Goal: Transaction & Acquisition: Book appointment/travel/reservation

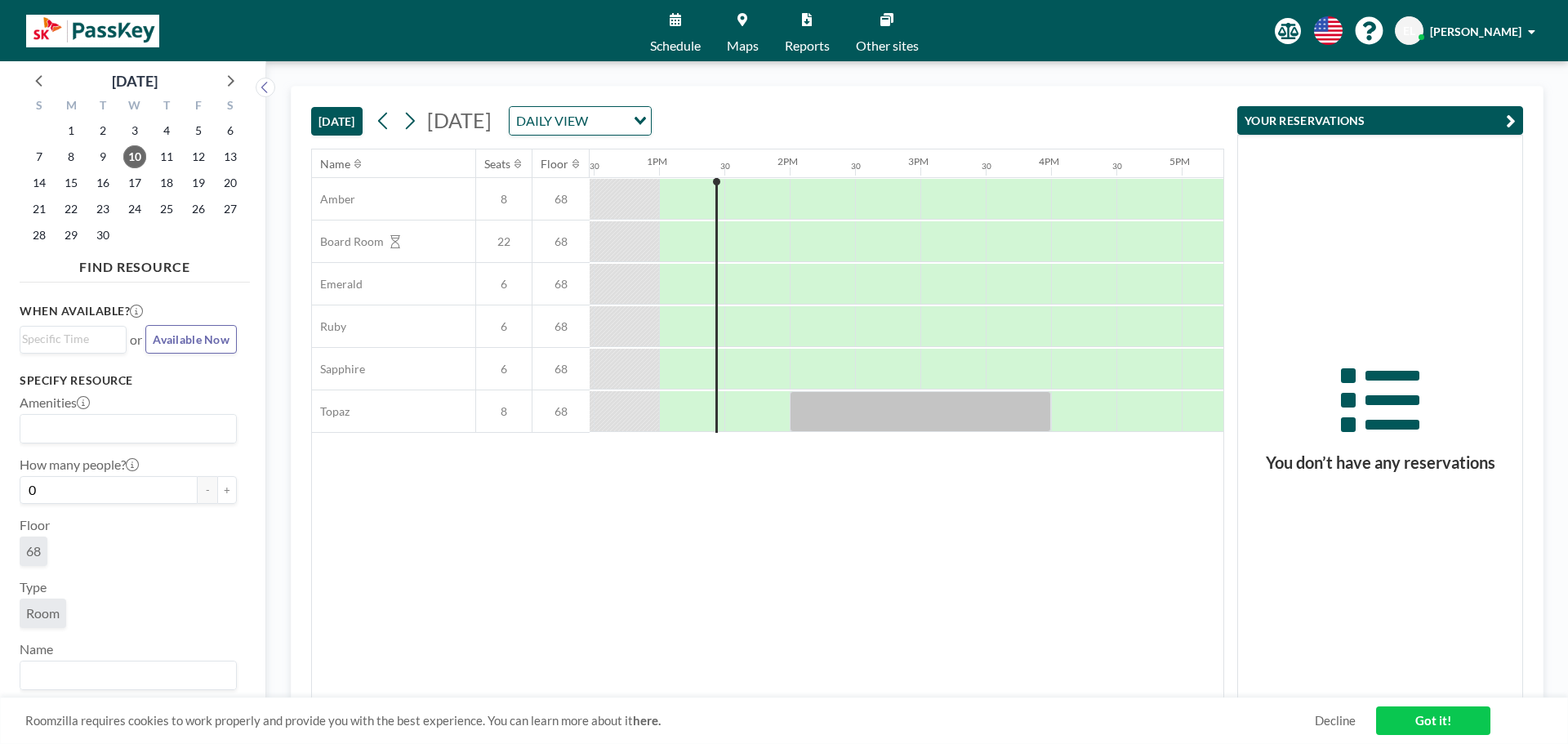
scroll to position [0, 1633]
click at [1082, 192] on div at bounding box center [1079, 199] width 65 height 41
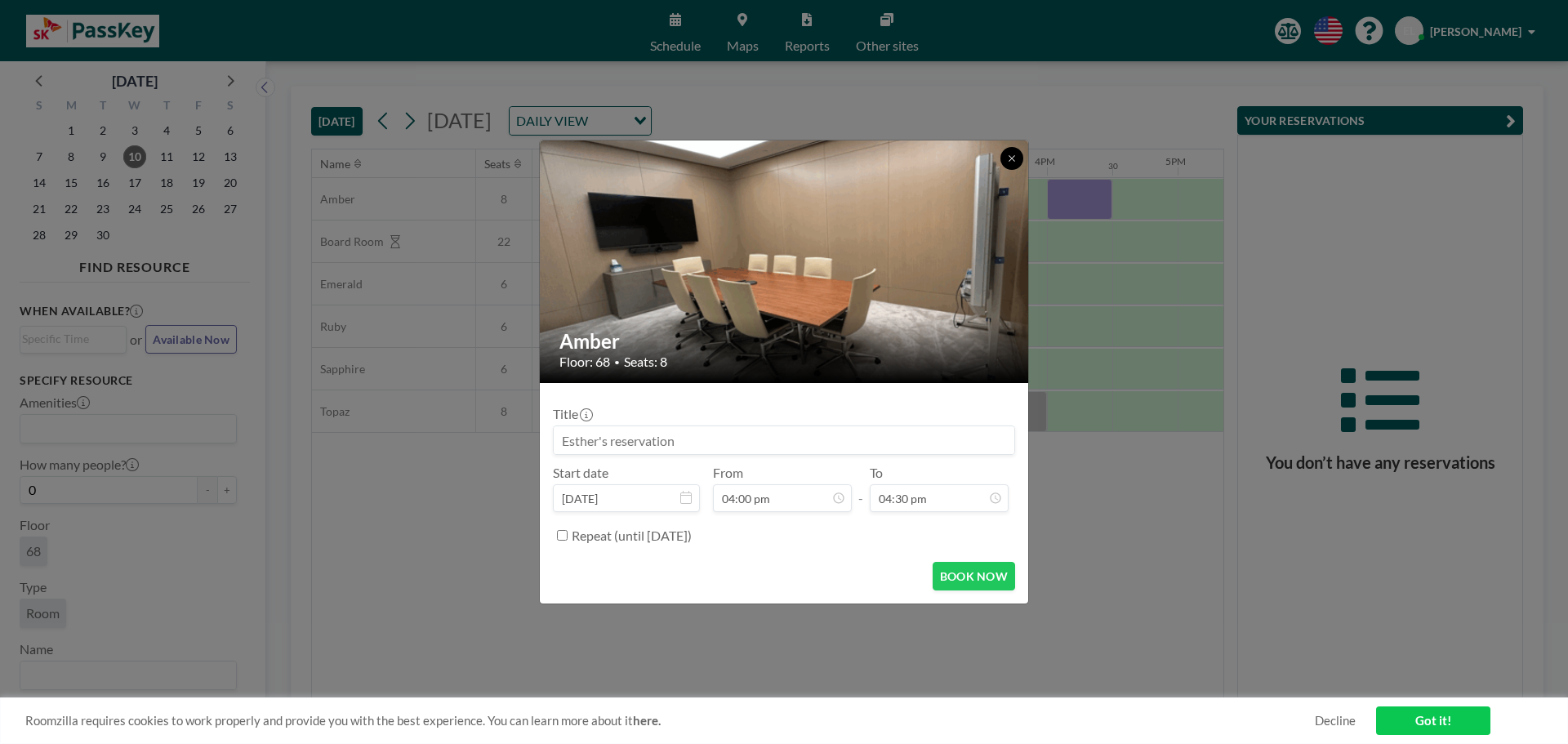
click at [1014, 161] on icon at bounding box center [1011, 158] width 5 height 5
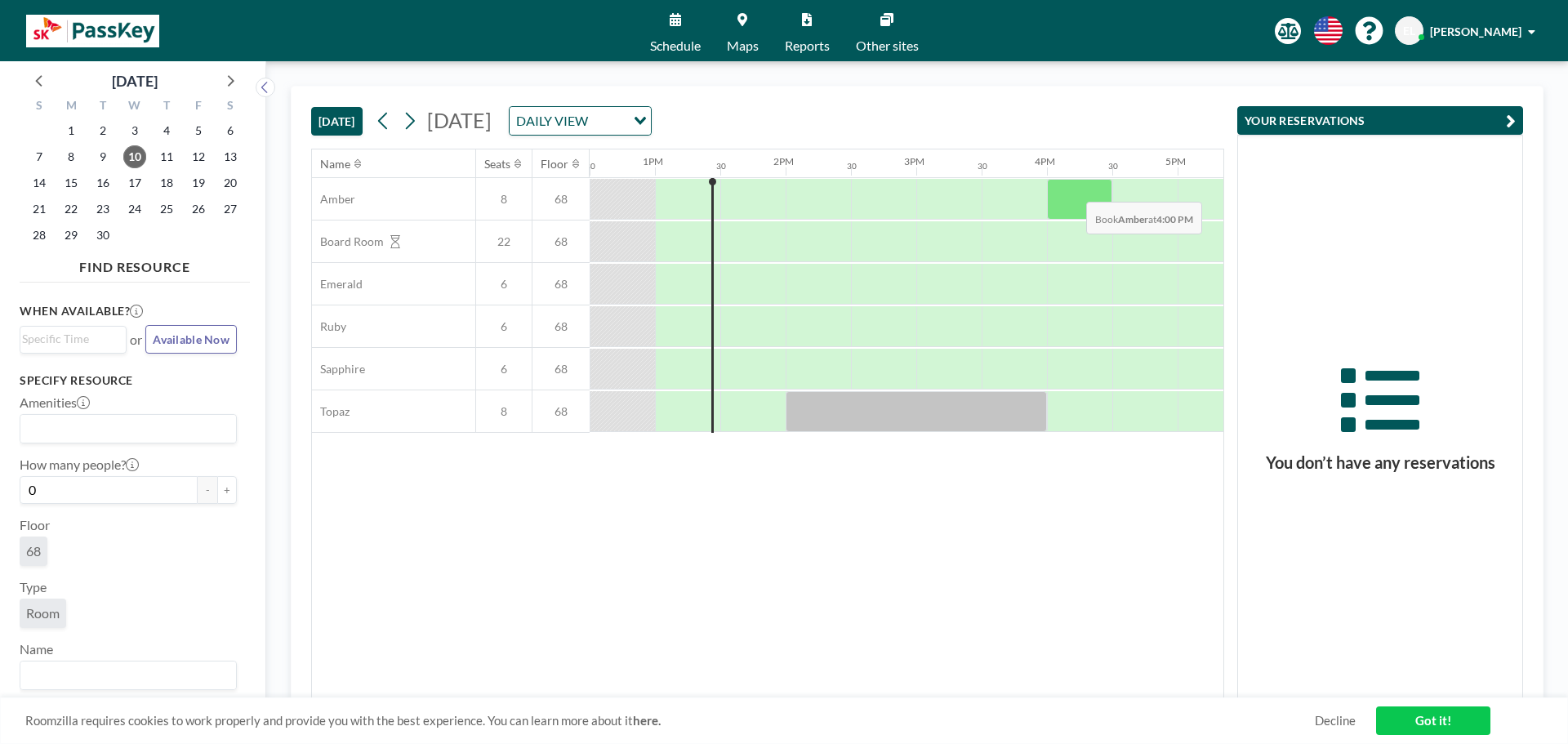
click at [1073, 189] on div at bounding box center [1079, 199] width 65 height 41
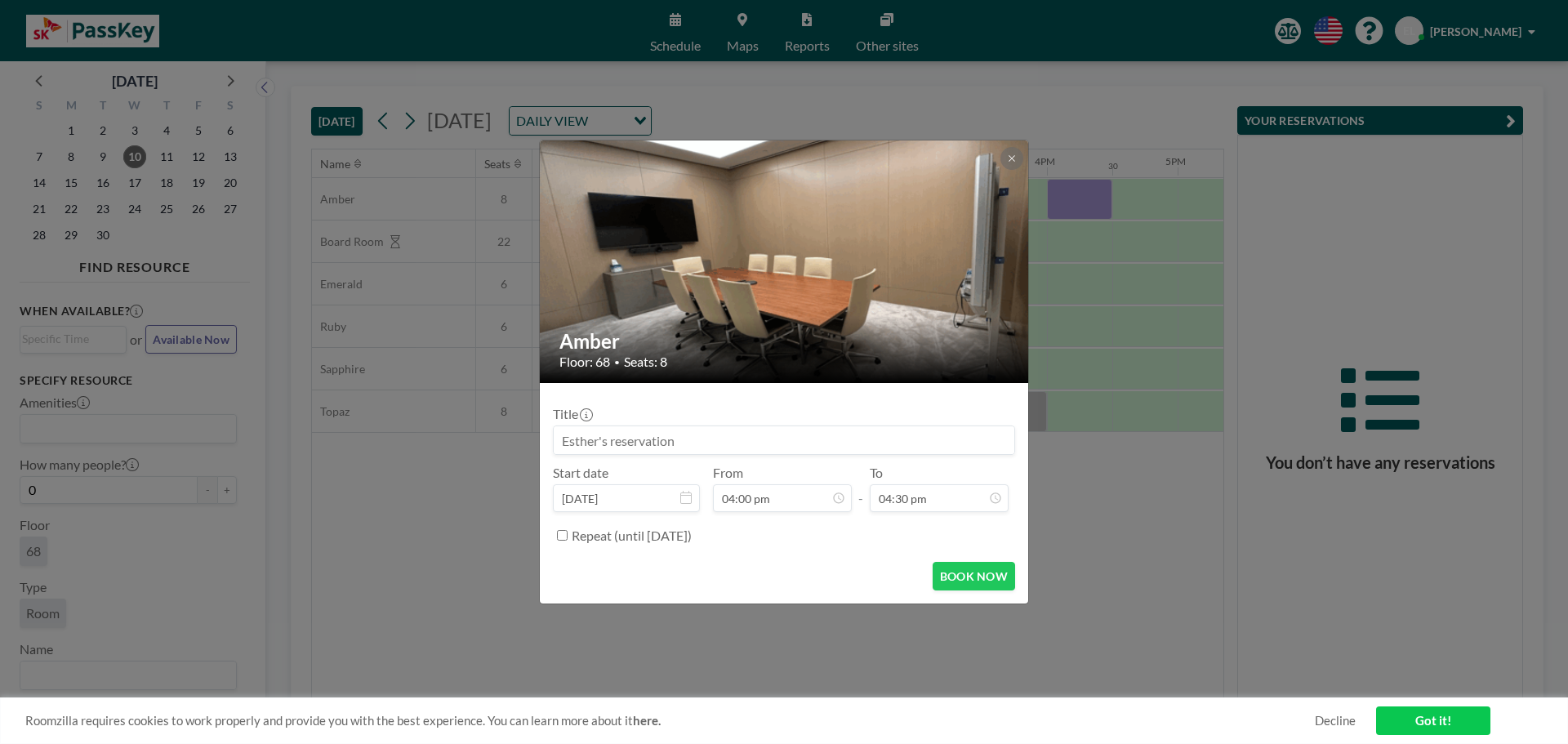
click at [998, 161] on img at bounding box center [784, 262] width 490 height 299
click at [1005, 160] on button at bounding box center [1011, 158] width 23 height 23
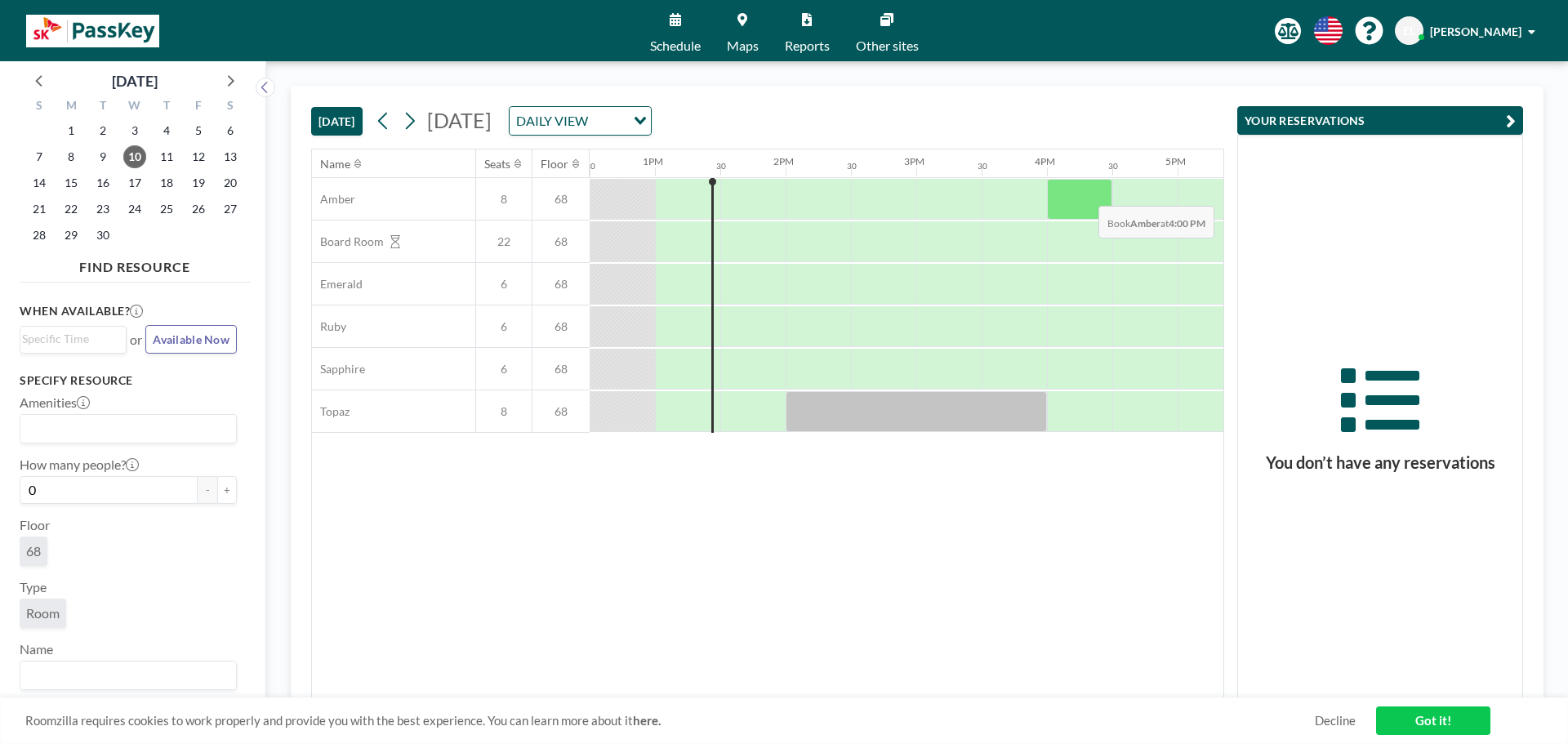
click at [1085, 194] on div at bounding box center [1079, 199] width 65 height 41
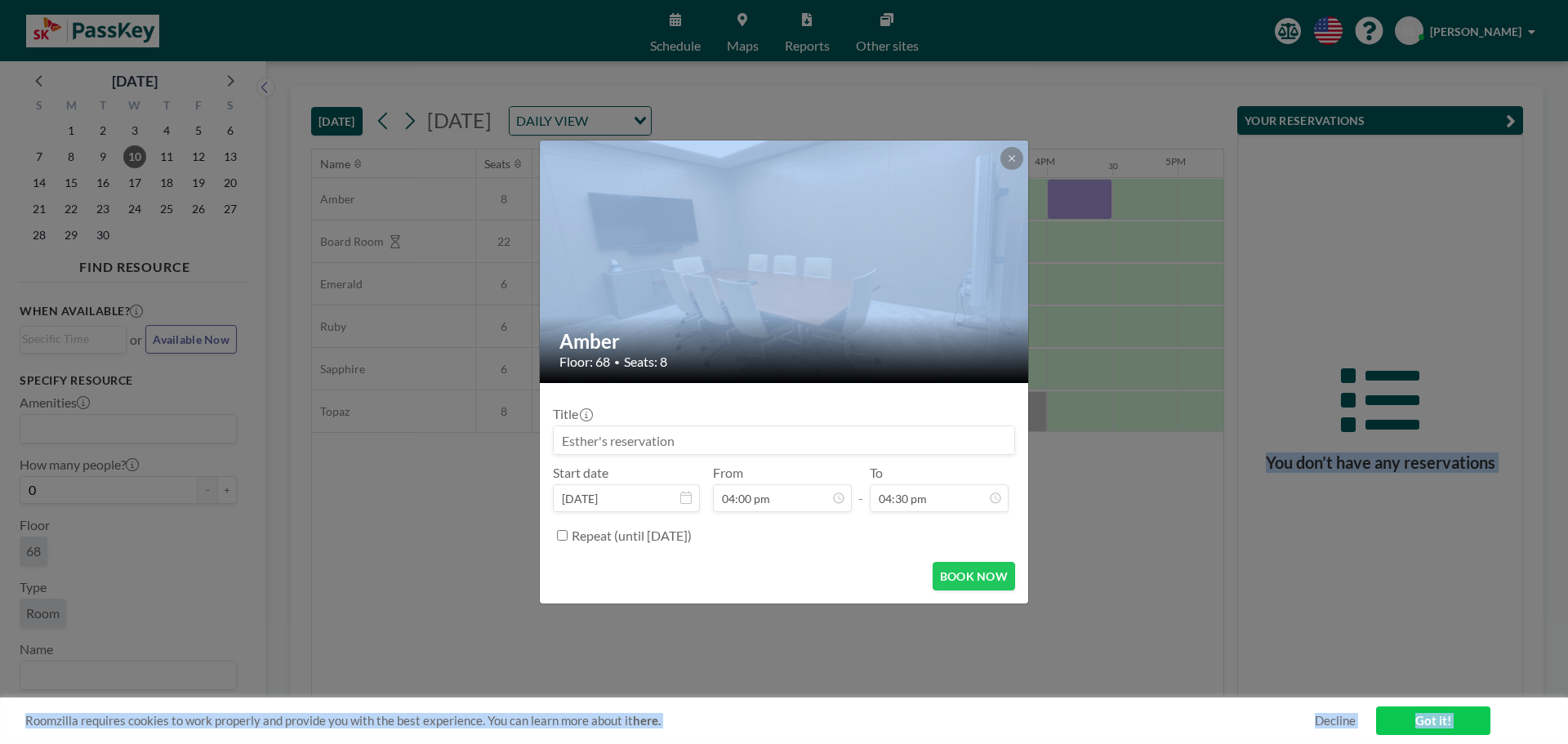
click at [1125, 194] on div "Amber Floor: 68 • Seats: 8 Title Start date [DATE] From 04:00 pm - To 04:30 pm …" at bounding box center [784, 372] width 1568 height 744
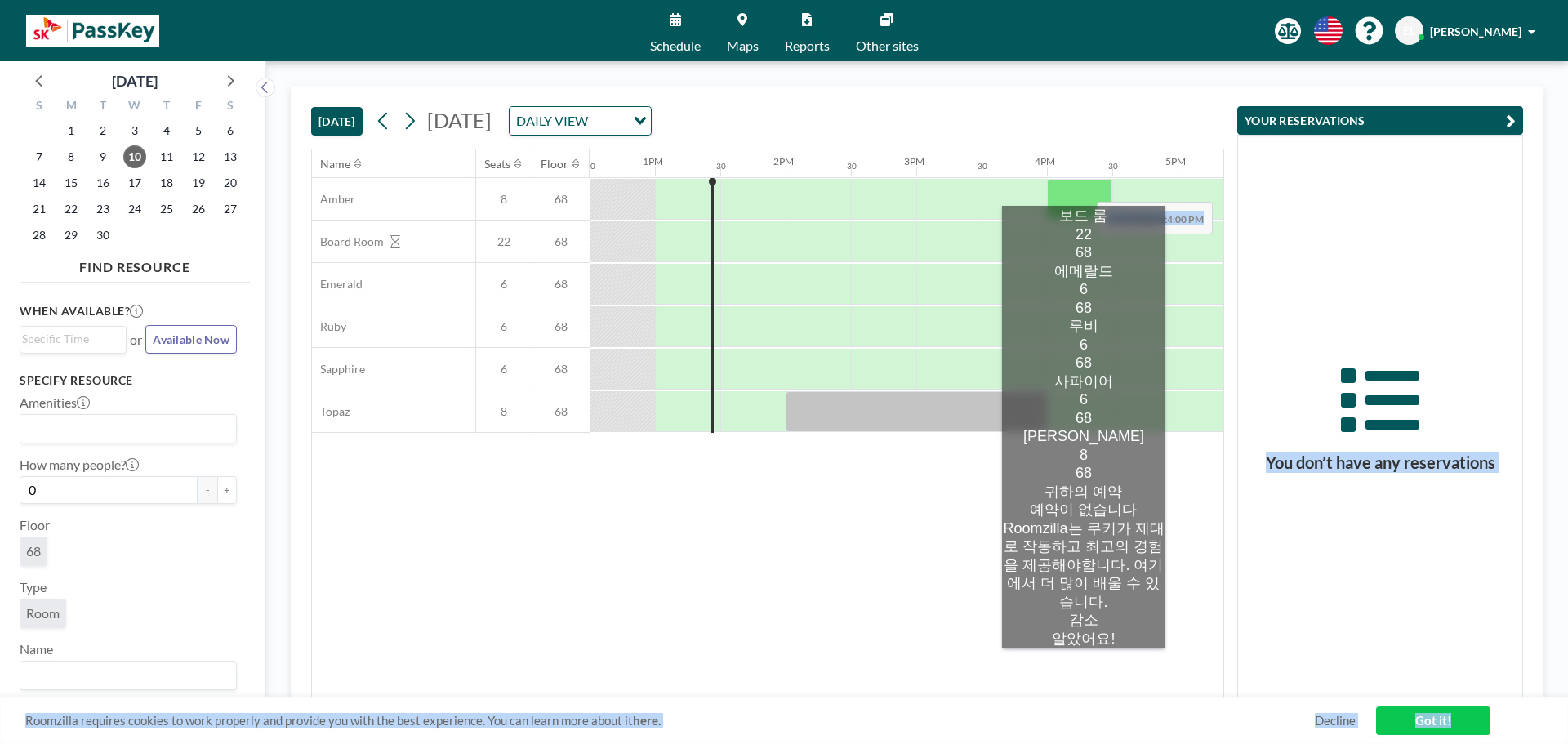
click at [1084, 189] on div at bounding box center [1079, 199] width 65 height 41
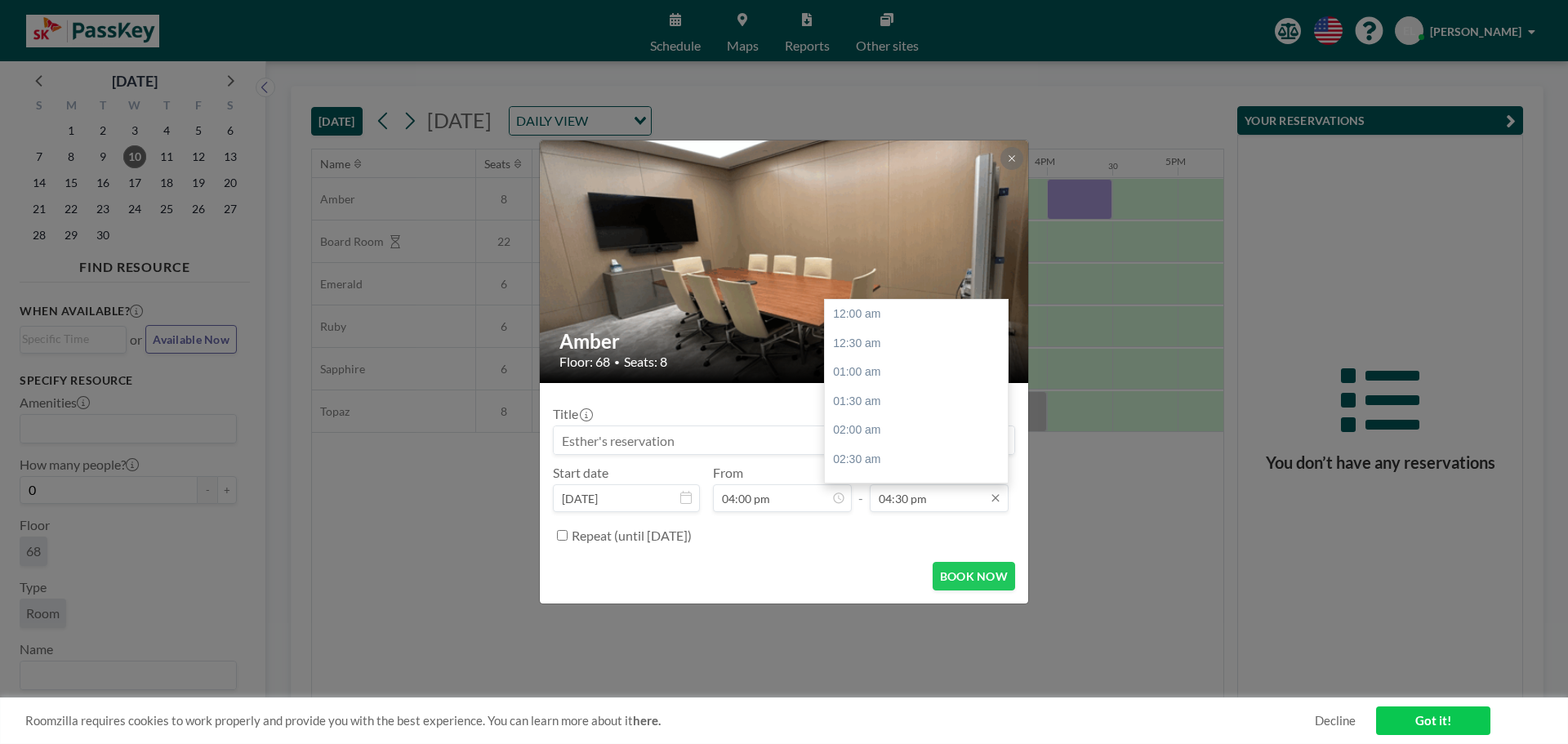
scroll to position [960, 0]
click at [865, 344] on div "05:00 pm" at bounding box center [920, 343] width 191 height 29
type input "05:00 pm"
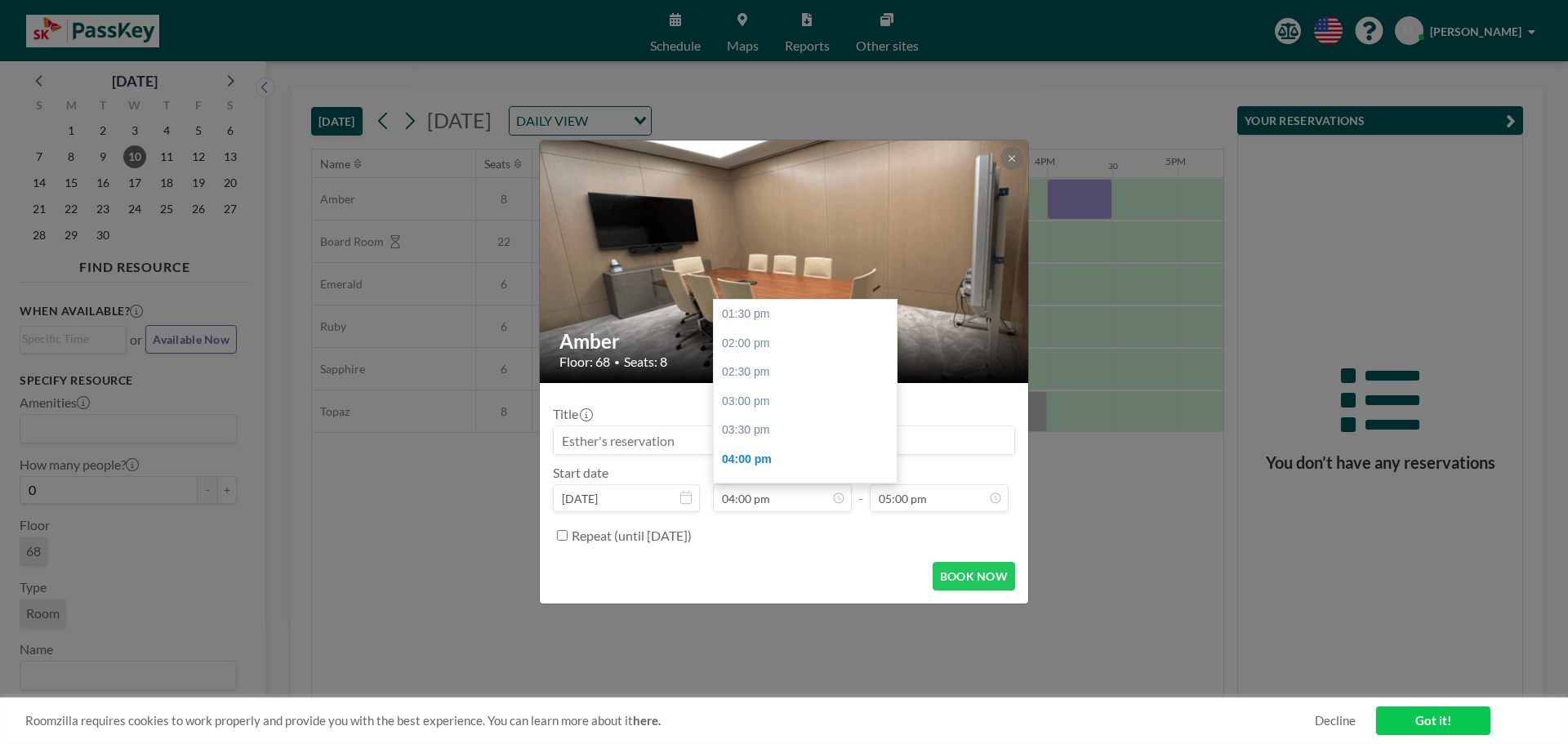
scroll to position [146, 0]
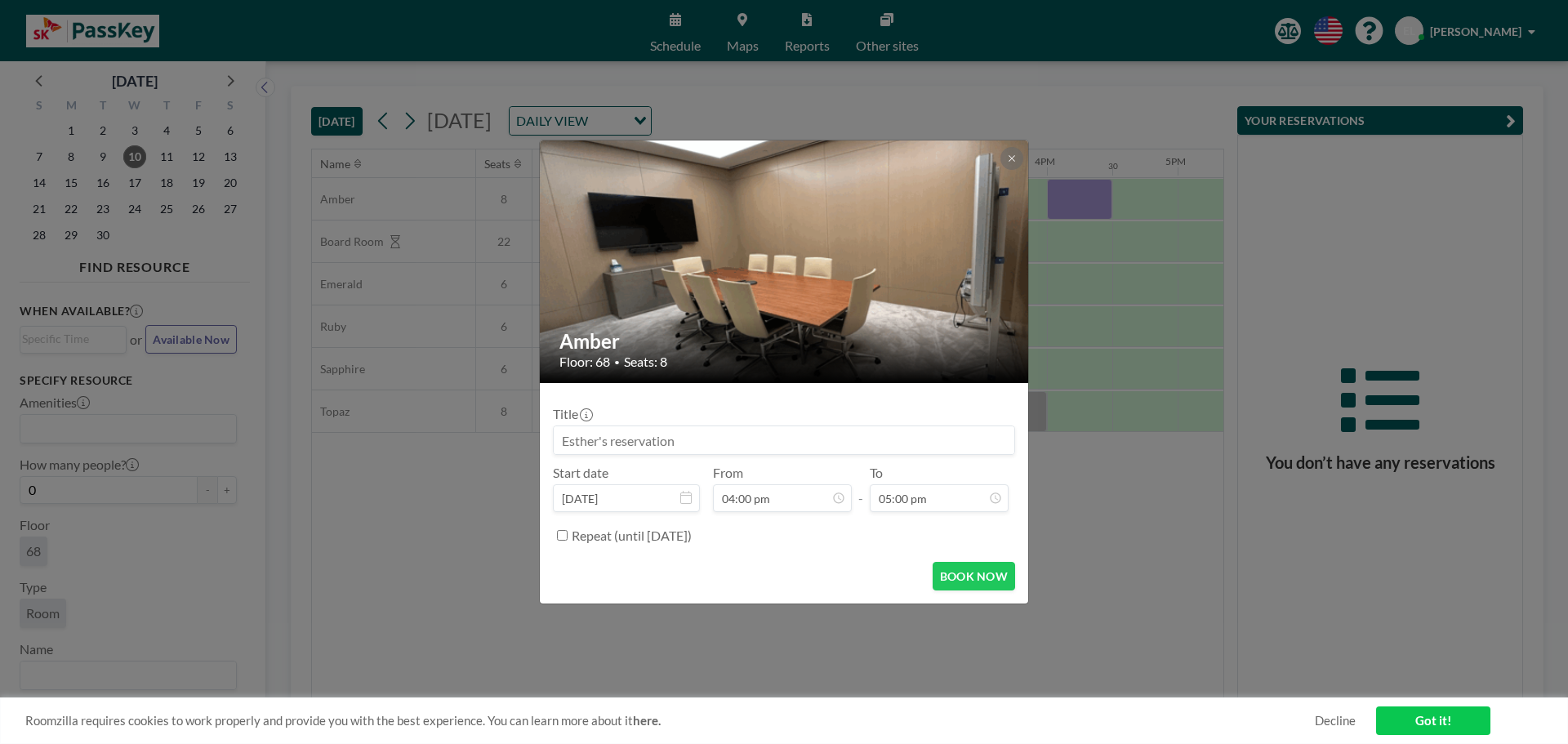
click at [726, 433] on input at bounding box center [784, 439] width 460 height 27
click at [965, 572] on button "BOOK NOW" at bounding box center [973, 576] width 82 height 28
type input "SKA"
